Goal: Information Seeking & Learning: Learn about a topic

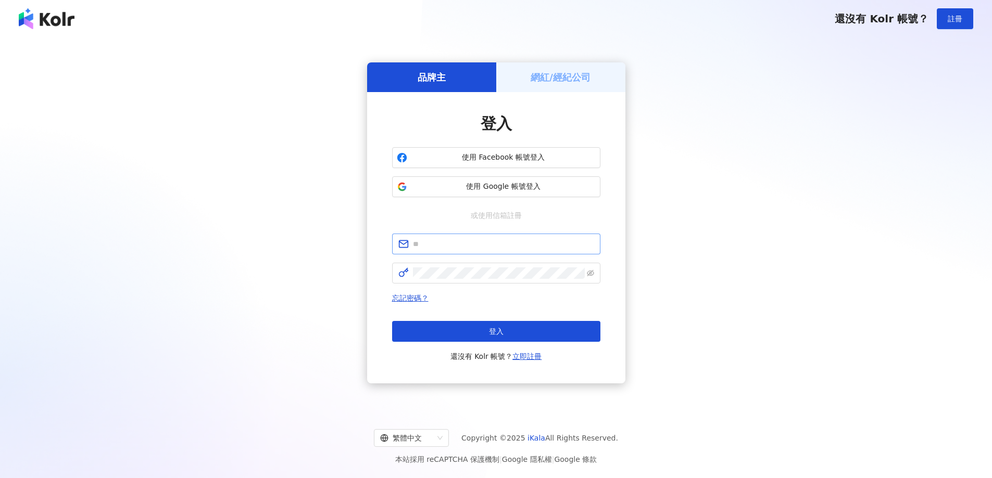
click at [458, 243] on input "text" at bounding box center [503, 243] width 181 height 11
type input "**********"
click button "登入" at bounding box center [496, 331] width 208 height 21
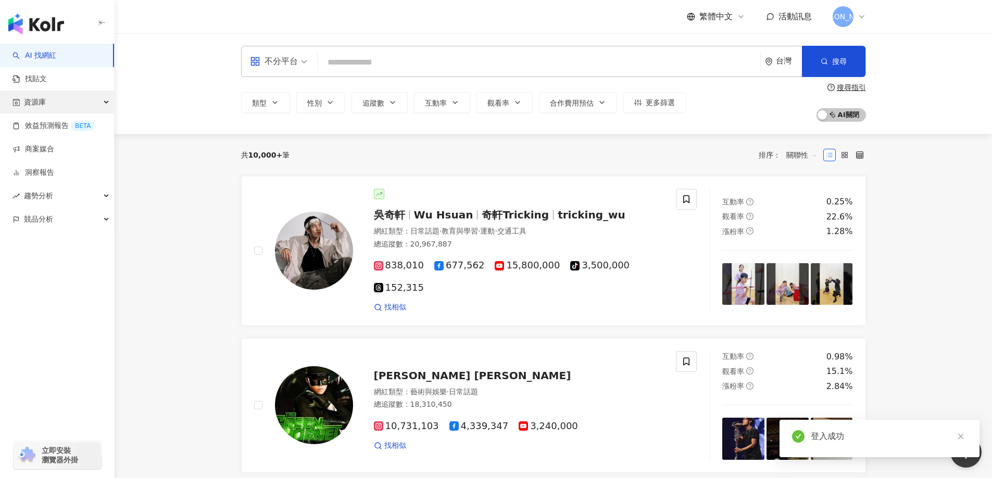
click at [68, 107] on div "資源庫" at bounding box center [57, 102] width 114 height 23
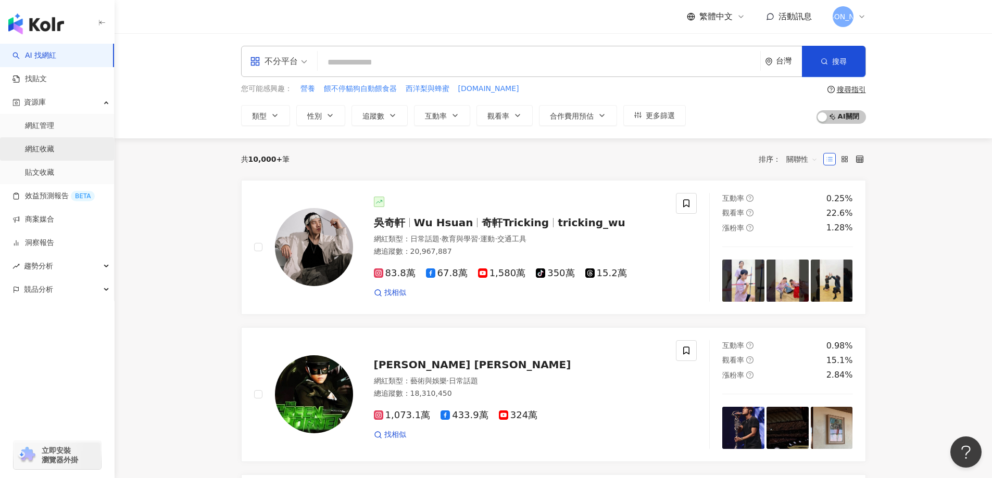
click at [45, 151] on link "網紅收藏" at bounding box center [39, 149] width 29 height 10
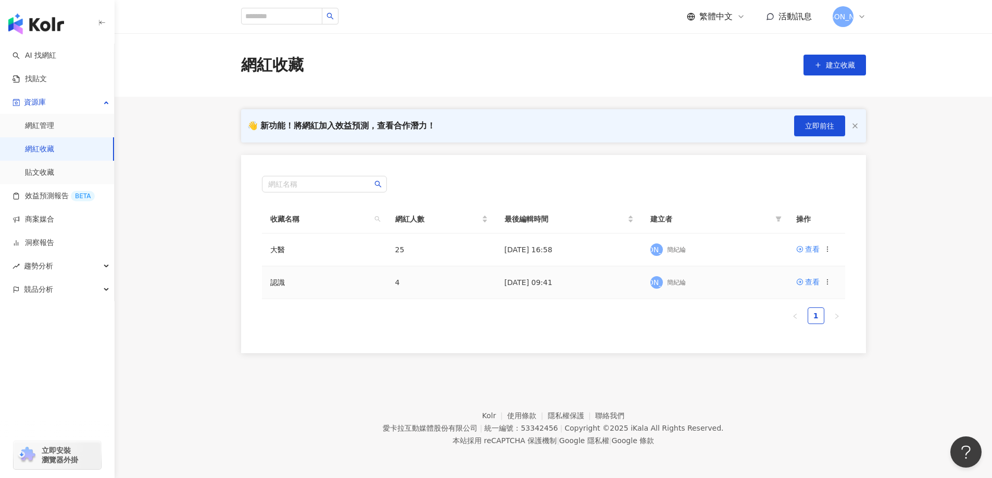
click at [820, 284] on div "查看" at bounding box center [813, 281] width 35 height 11
click at [814, 284] on div "查看" at bounding box center [812, 281] width 15 height 11
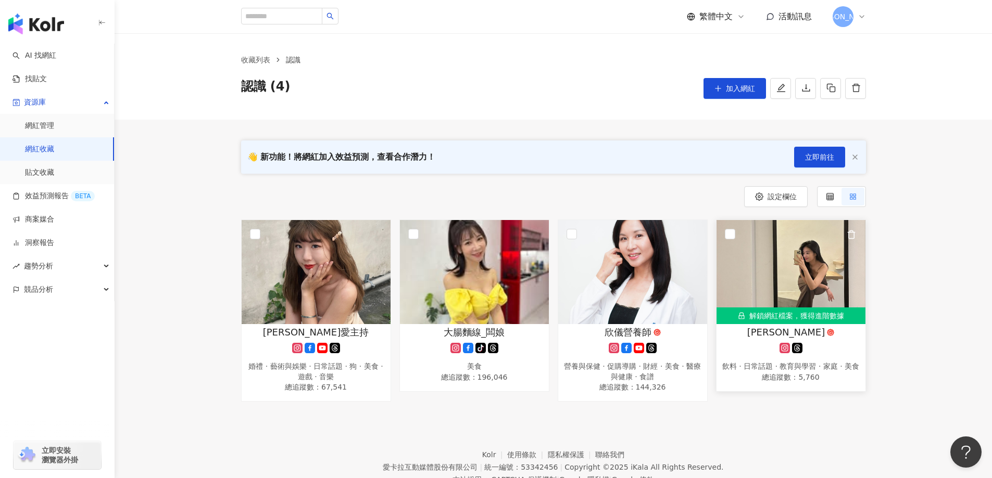
click at [781, 270] on img at bounding box center [790, 272] width 149 height 104
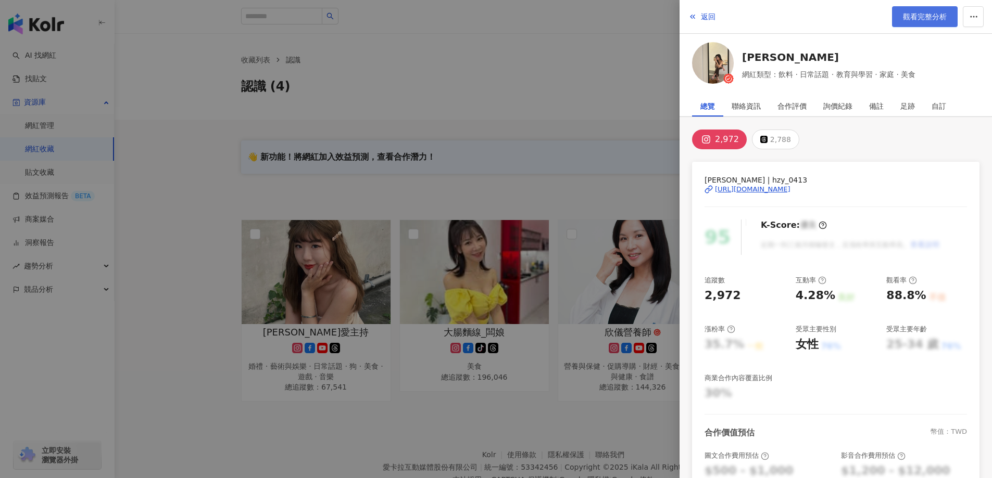
click at [927, 17] on span "觀看完整分析" at bounding box center [925, 16] width 44 height 8
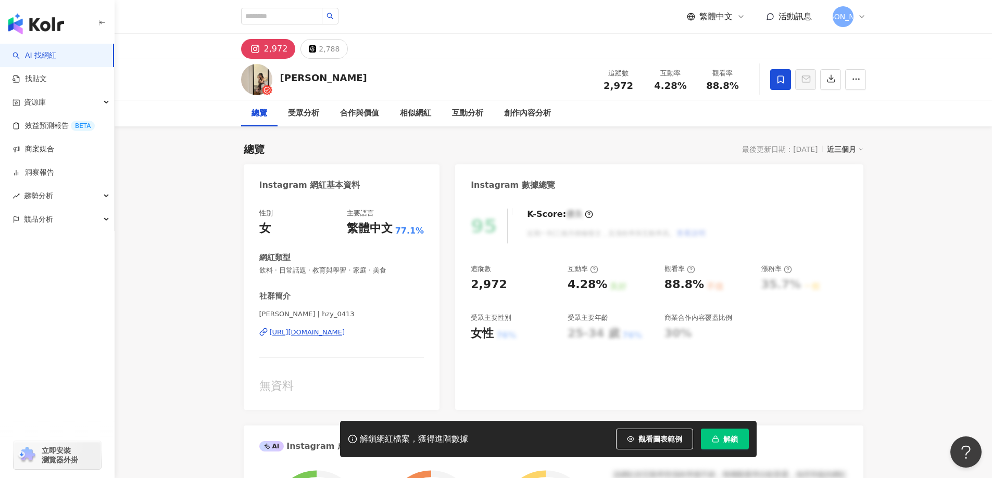
click at [326, 335] on div "[URL][DOMAIN_NAME]" at bounding box center [307, 332] width 75 height 9
click at [336, 333] on div "[URL][DOMAIN_NAME]" at bounding box center [307, 332] width 75 height 9
click at [324, 330] on div "[URL][DOMAIN_NAME]" at bounding box center [307, 332] width 75 height 9
click at [320, 328] on div "[URL][DOMAIN_NAME]" at bounding box center [307, 332] width 75 height 9
